Goal: Task Accomplishment & Management: Complete application form

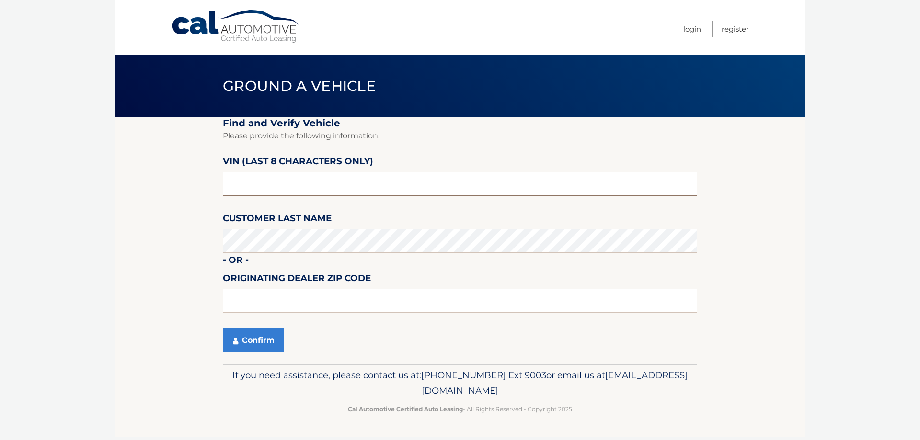
drag, startPoint x: 222, startPoint y: 191, endPoint x: 147, endPoint y: 190, distance: 75.2
click at [148, 190] on section "Find and Verify Vehicle Please provide the following information. VIN (last 8 c…" at bounding box center [460, 240] width 690 height 247
type input "nn441357"
click at [258, 342] on button "Confirm" at bounding box center [253, 341] width 61 height 24
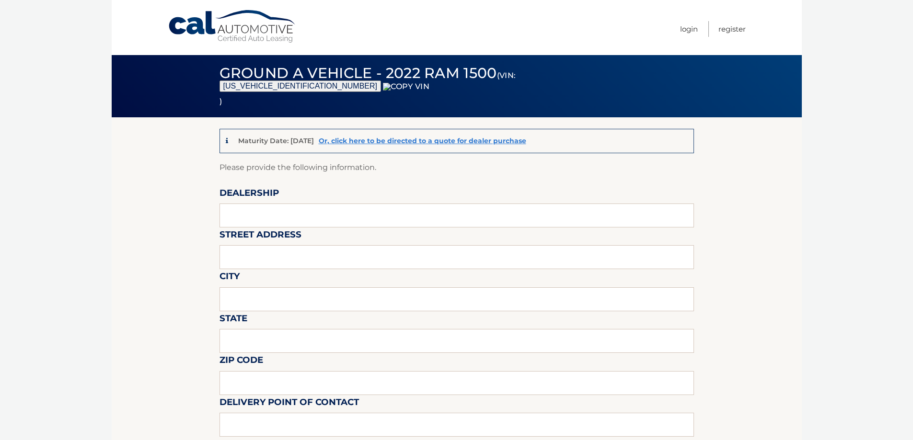
click at [257, 200] on label "Dealership" at bounding box center [248, 195] width 59 height 18
drag, startPoint x: 260, startPoint y: 208, endPoint x: 275, endPoint y: 227, distance: 23.5
click at [260, 208] on input "text" at bounding box center [456, 216] width 474 height 24
type input "WESTBURY JEEP"
click at [285, 262] on input "text" at bounding box center [456, 257] width 474 height 24
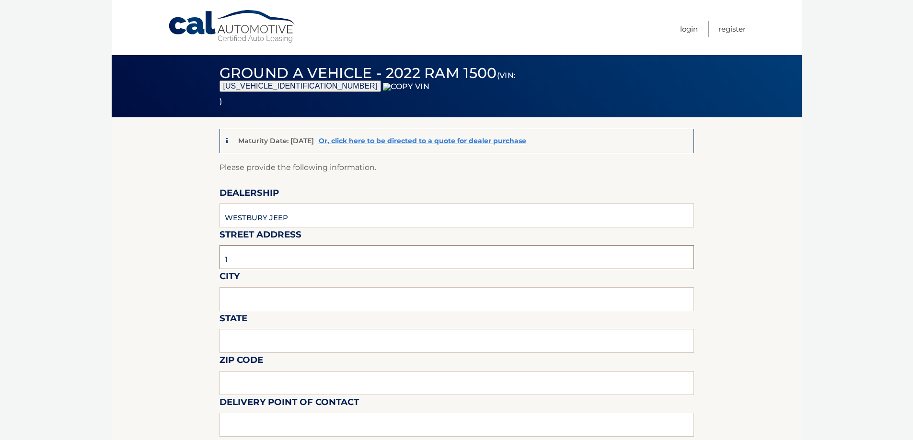
type input "150 MILLER PLACE"
click at [284, 295] on input "text" at bounding box center [456, 299] width 474 height 24
type input "SYOSSET"
click at [277, 334] on input "text" at bounding box center [456, 341] width 474 height 24
type input "NY"
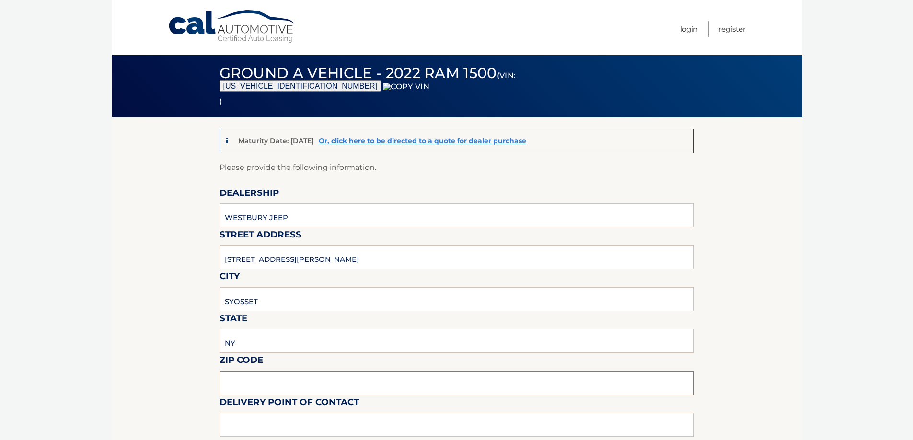
click at [258, 374] on input "text" at bounding box center [456, 383] width 474 height 24
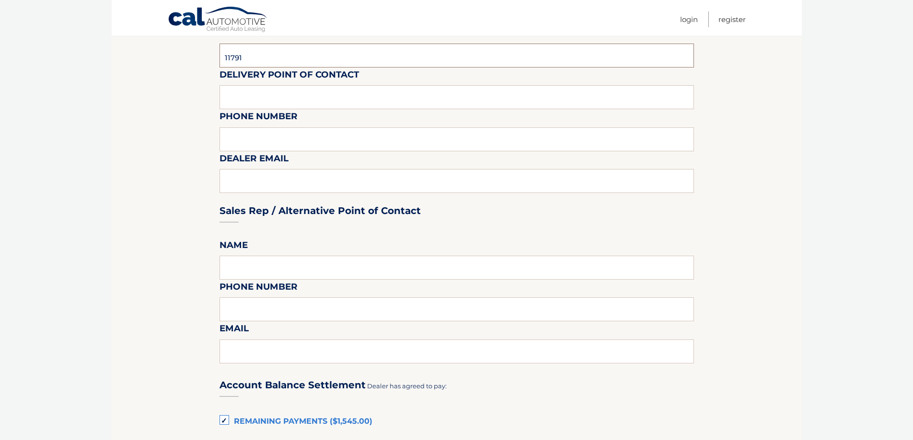
scroll to position [335, 0]
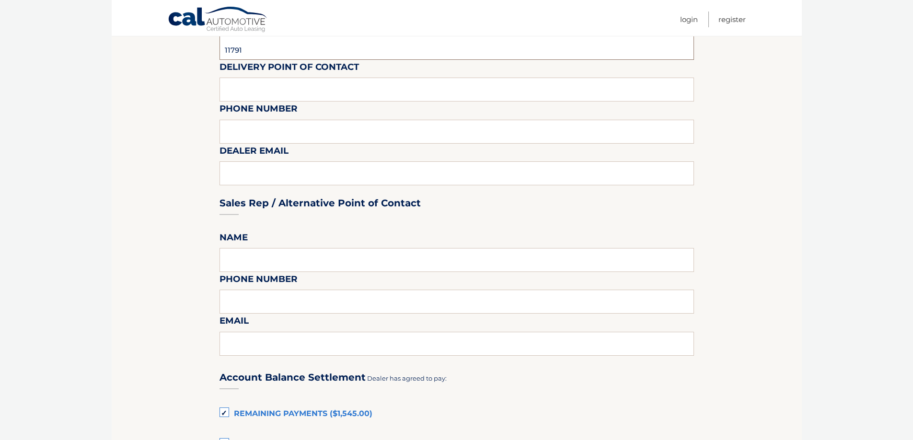
type input "11791"
click at [262, 81] on input "text" at bounding box center [456, 90] width 474 height 24
type input "SHAWN"
type input "6313123854"
type input "SREISCHMANN@WESTBURYJEEP.COM"
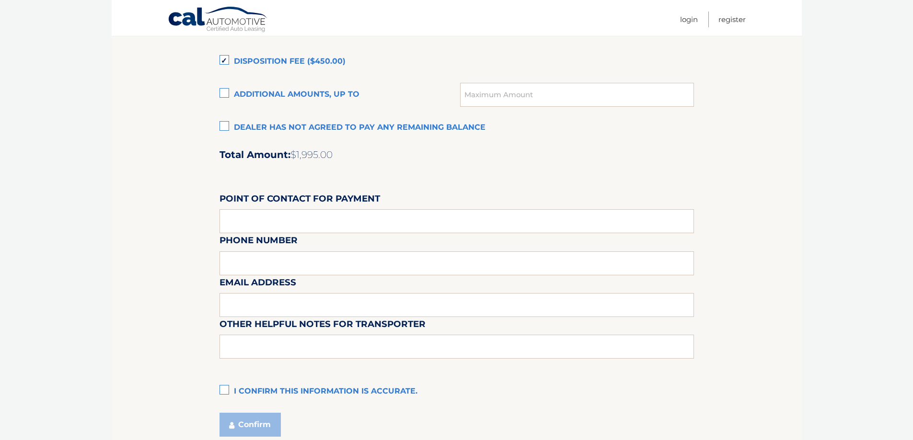
click at [256, 126] on label "Dealer has not agreed to pay any remaining balance" at bounding box center [456, 127] width 474 height 19
click at [0, 0] on input "Dealer has not agreed to pay any remaining balance" at bounding box center [0, 0] width 0 height 0
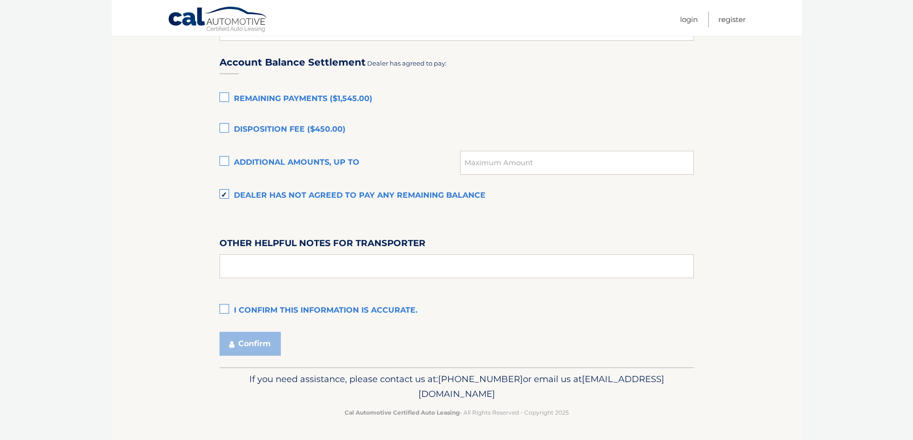
click at [249, 304] on label "I confirm this information is accurate." at bounding box center [456, 310] width 474 height 19
click at [0, 0] on input "I confirm this information is accurate." at bounding box center [0, 0] width 0 height 0
click at [249, 345] on button "Confirm" at bounding box center [249, 344] width 61 height 24
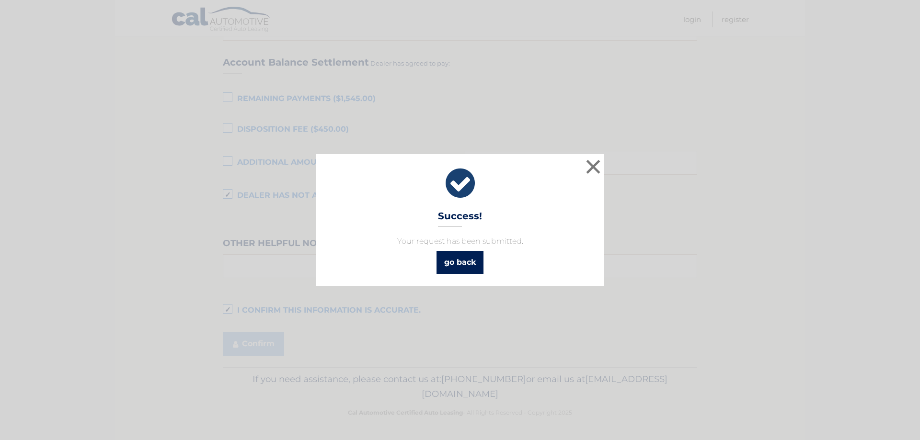
click at [454, 265] on link "go back" at bounding box center [460, 262] width 47 height 23
